Goal: Transaction & Acquisition: Purchase product/service

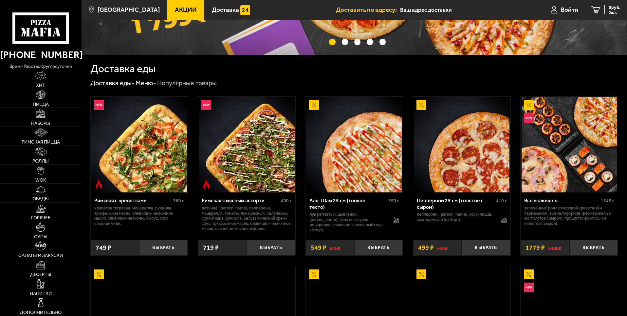
scroll to position [131, 0]
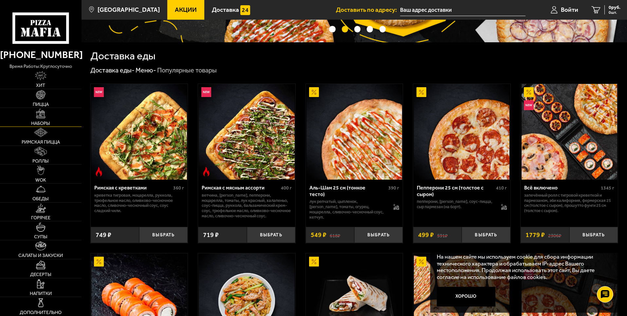
click at [43, 122] on span "Наборы" at bounding box center [40, 123] width 19 height 5
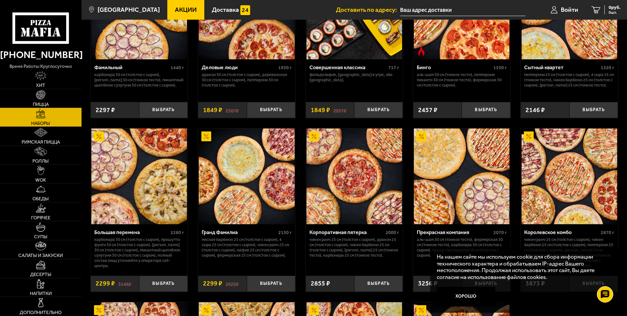
scroll to position [786, 0]
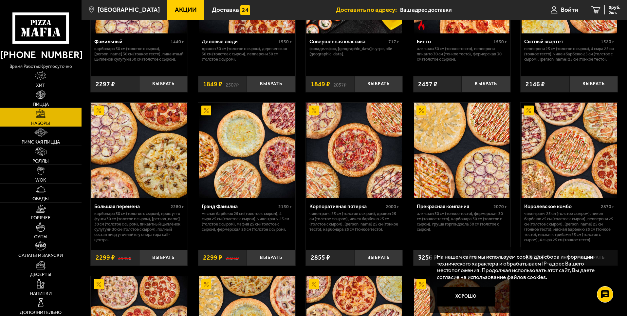
click at [429, 8] on input "text" at bounding box center [462, 10] width 125 height 12
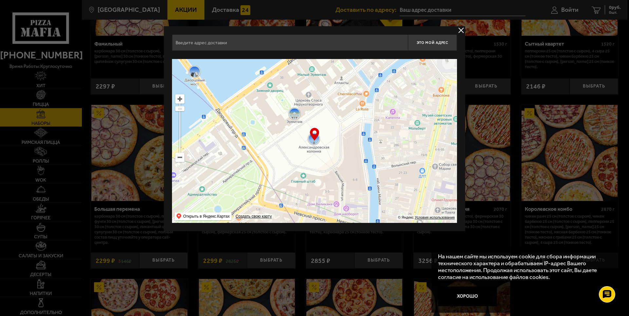
click at [289, 48] on input "text" at bounding box center [290, 42] width 236 height 16
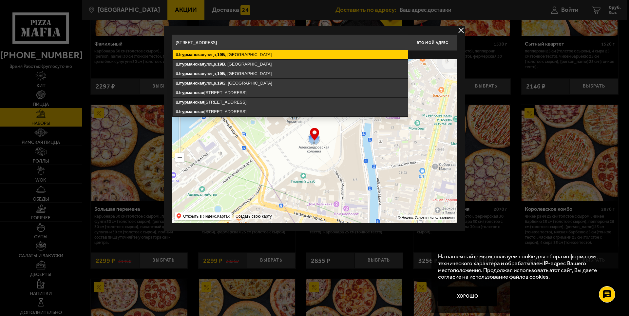
click at [234, 58] on ymaps "[STREET_ADDRESS]" at bounding box center [290, 54] width 235 height 9
type input "[STREET_ADDRESS]"
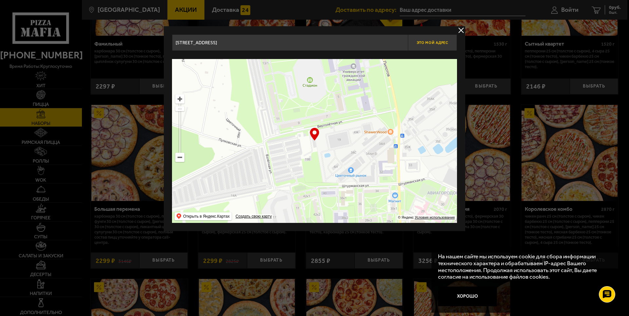
click at [430, 45] on span "Это мой адрес" at bounding box center [432, 43] width 31 height 4
type input "[STREET_ADDRESS]"
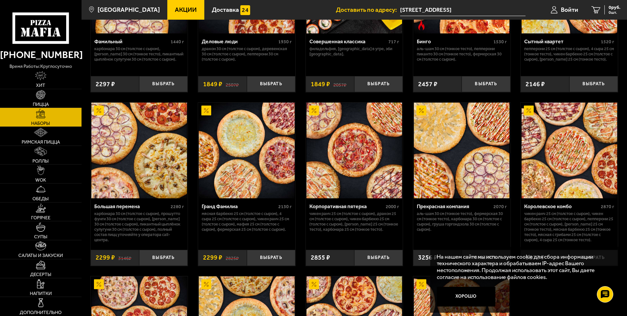
click at [172, 229] on p "Карбонара 30 см (толстое с сыром), Прошутто Фунги 30 см (толстое с сыром), [PER…" at bounding box center [139, 226] width 90 height 31
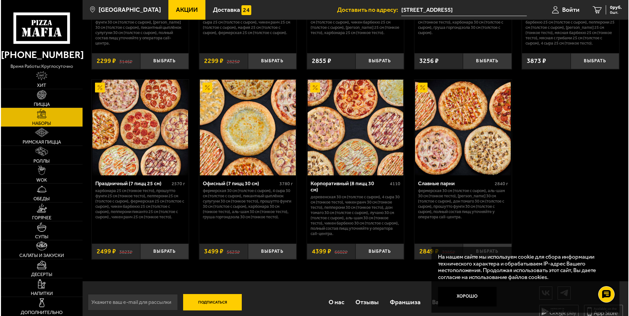
scroll to position [987, 0]
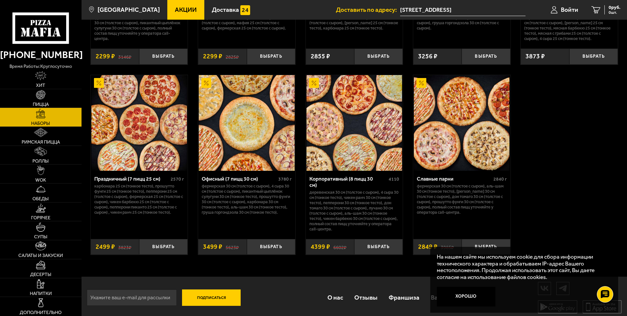
click at [241, 134] on img at bounding box center [247, 123] width 96 height 96
